Goal: Complete application form

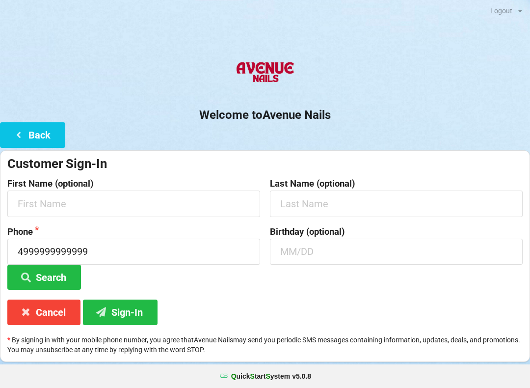
scroll to position [109, 0]
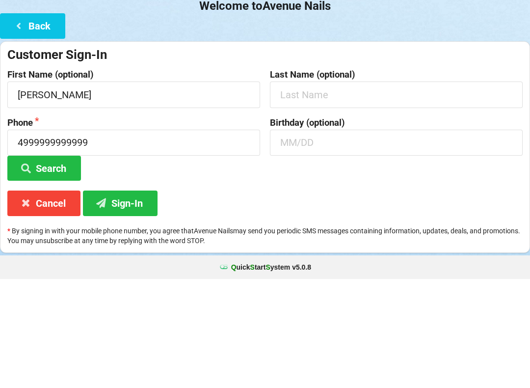
type input "[PERSON_NAME]"
click at [304, 190] on input "text" at bounding box center [396, 203] width 253 height 26
type input "[PERSON_NAME]"
click at [106, 238] on input "4999999999999" at bounding box center [133, 251] width 253 height 26
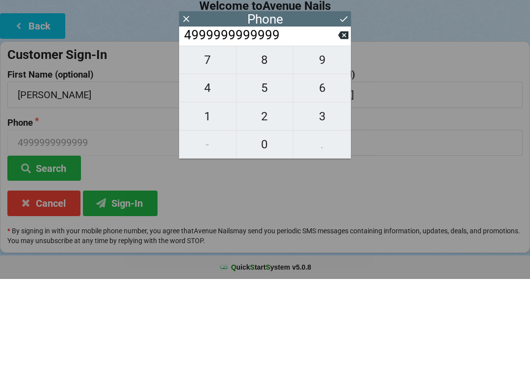
click at [206, 215] on span "1" at bounding box center [207, 225] width 57 height 21
type input "49999999999991"
click at [344, 158] on span "9" at bounding box center [321, 168] width 57 height 21
type input "499999999999919"
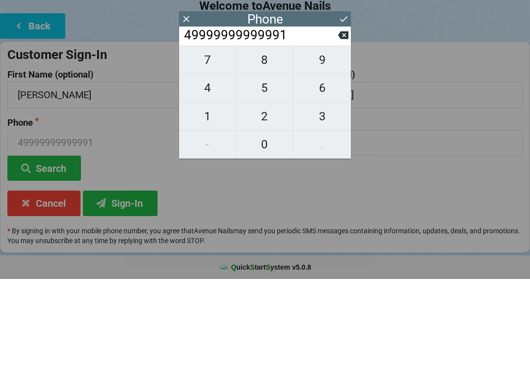
type input "499999999999919"
click at [346, 158] on span "9" at bounding box center [321, 168] width 57 height 21
type input "4999999999999199"
click at [347, 158] on span "9" at bounding box center [321, 168] width 57 height 21
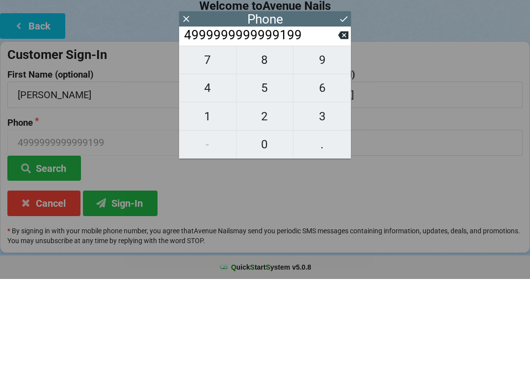
type input "49999999999991999"
click at [348, 158] on span "9" at bounding box center [321, 168] width 57 height 21
type input "499999999999919999"
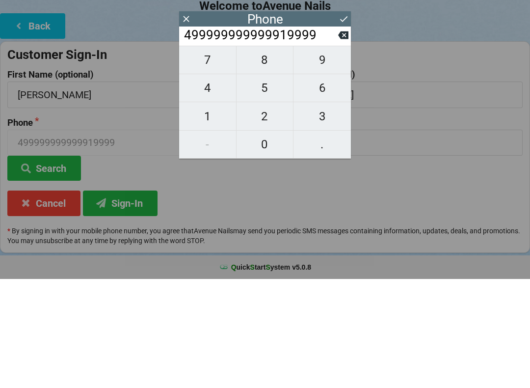
click at [345, 158] on span "9" at bounding box center [321, 168] width 57 height 21
type input "4999999999999199999"
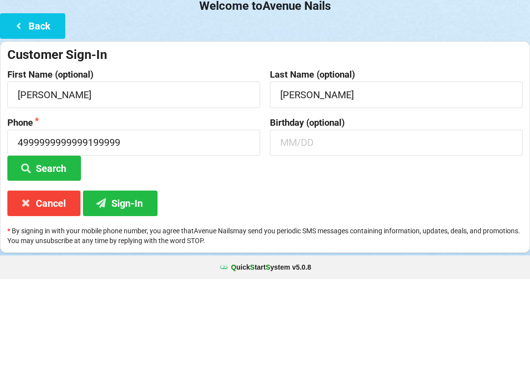
click at [347, 156] on form "Customer Sign-In First Name (optional) [PERSON_NAME] Last Name (optional) [PERS…" at bounding box center [264, 223] width 515 height 134
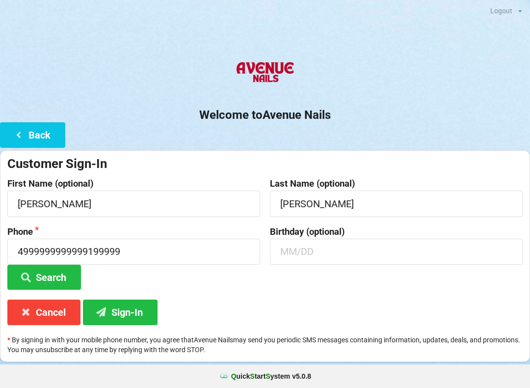
click at [106, 309] on icon at bounding box center [102, 311] width 12 height 8
